Goal: Transaction & Acquisition: Obtain resource

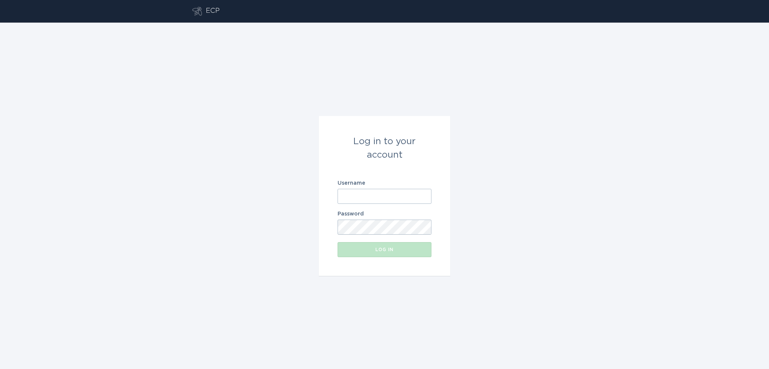
click at [357, 191] on input "Username" at bounding box center [385, 196] width 94 height 15
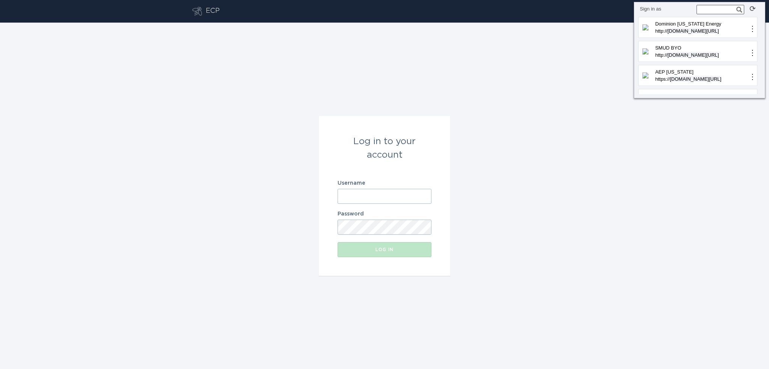
click at [362, 196] on input "Username" at bounding box center [385, 196] width 94 height 15
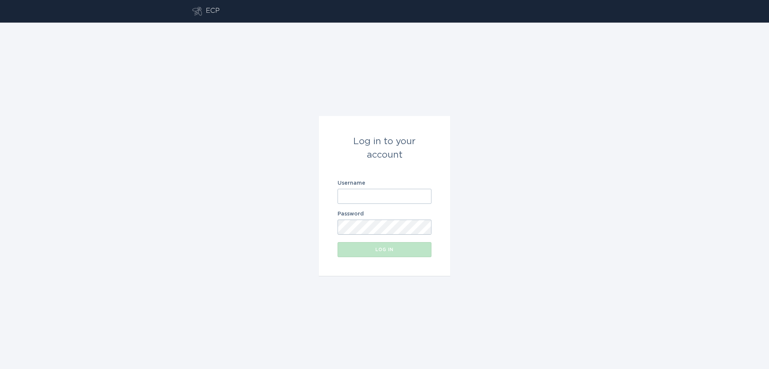
paste input "[EMAIL_ADDRESS][DOMAIN_NAME]"
type input "[EMAIL_ADDRESS][DOMAIN_NAME]"
click at [376, 255] on button "Log in" at bounding box center [385, 249] width 94 height 15
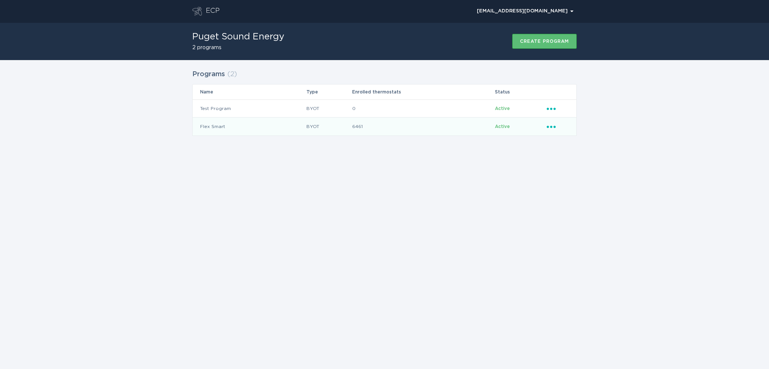
click at [553, 127] on icon "Ellipsis" at bounding box center [552, 125] width 11 height 6
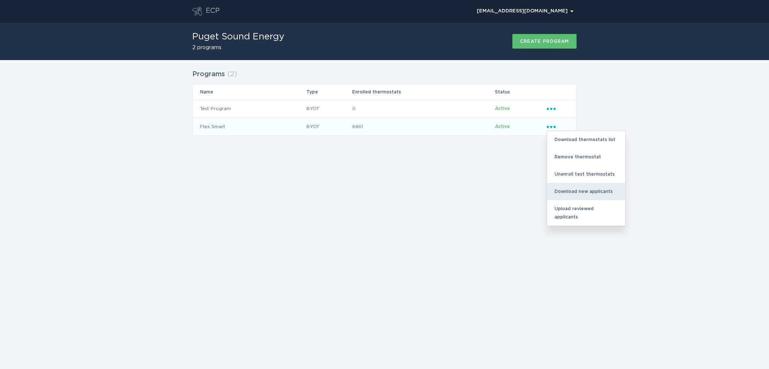
click at [587, 192] on div "Download new applicants" at bounding box center [586, 191] width 78 height 17
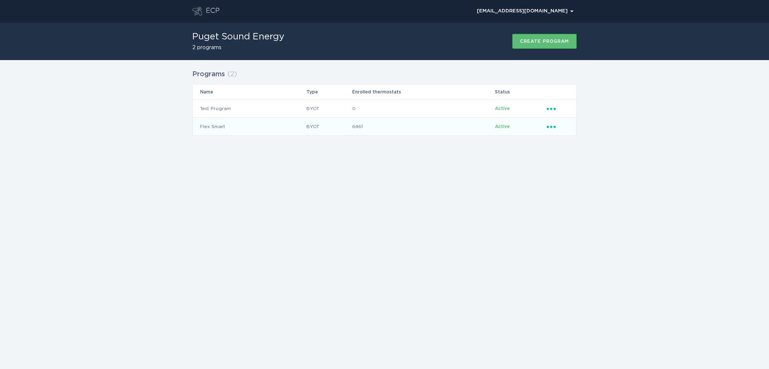
click at [404, 235] on div "ECP [EMAIL_ADDRESS][DOMAIN_NAME] Chevron Puget Sound Energy 2 programs Create p…" at bounding box center [384, 184] width 769 height 369
drag, startPoint x: 389, startPoint y: 185, endPoint x: 399, endPoint y: 152, distance: 34.9
click at [392, 180] on div "ECP [EMAIL_ADDRESS][DOMAIN_NAME] Chevron Puget Sound Energy 2 programs Create p…" at bounding box center [384, 184] width 769 height 369
